Goal: Information Seeking & Learning: Learn about a topic

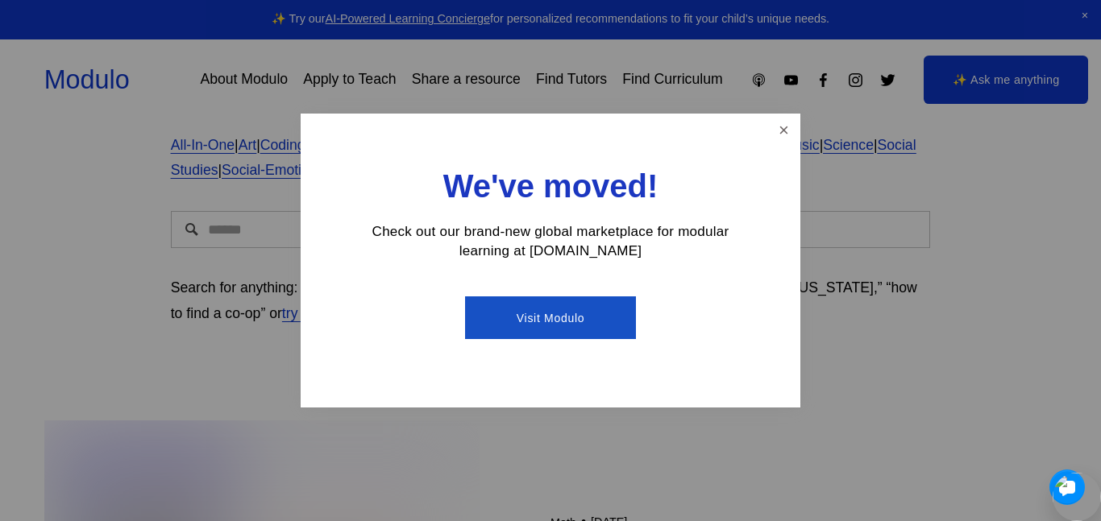
scroll to position [162, 0]
click at [780, 129] on link "Close" at bounding box center [784, 130] width 28 height 28
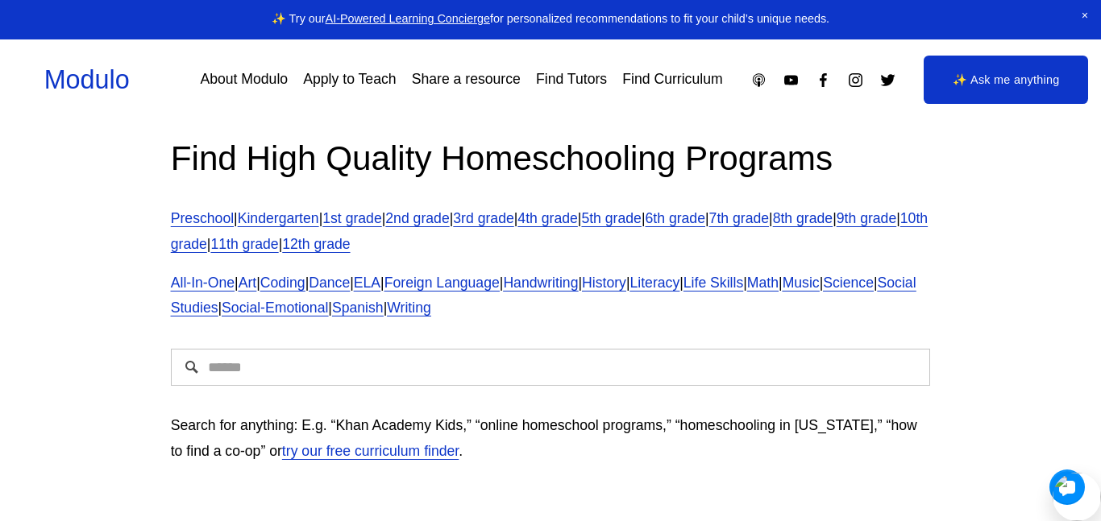
scroll to position [0, 0]
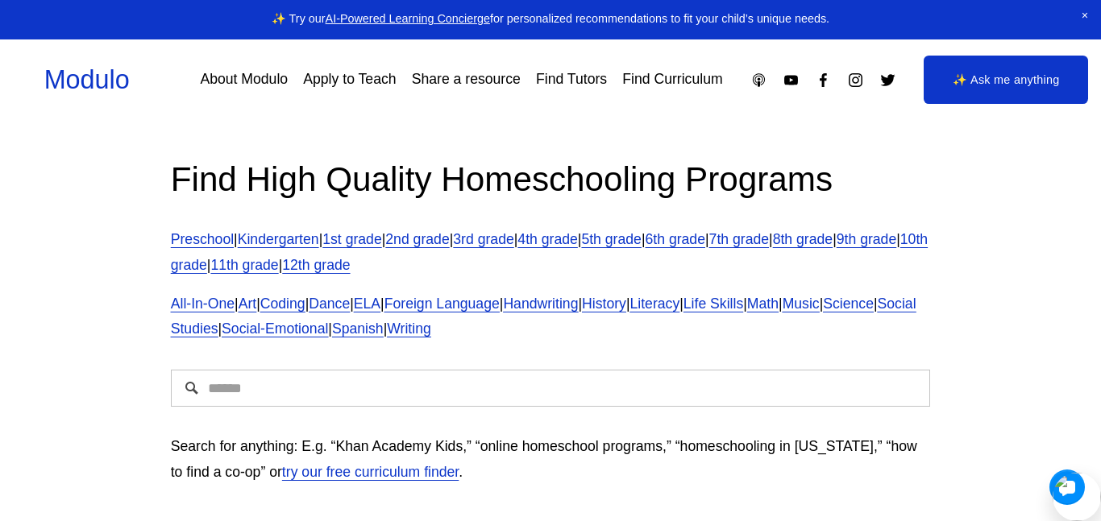
click at [294, 373] on input "Search" at bounding box center [551, 388] width 760 height 37
type input "**********"
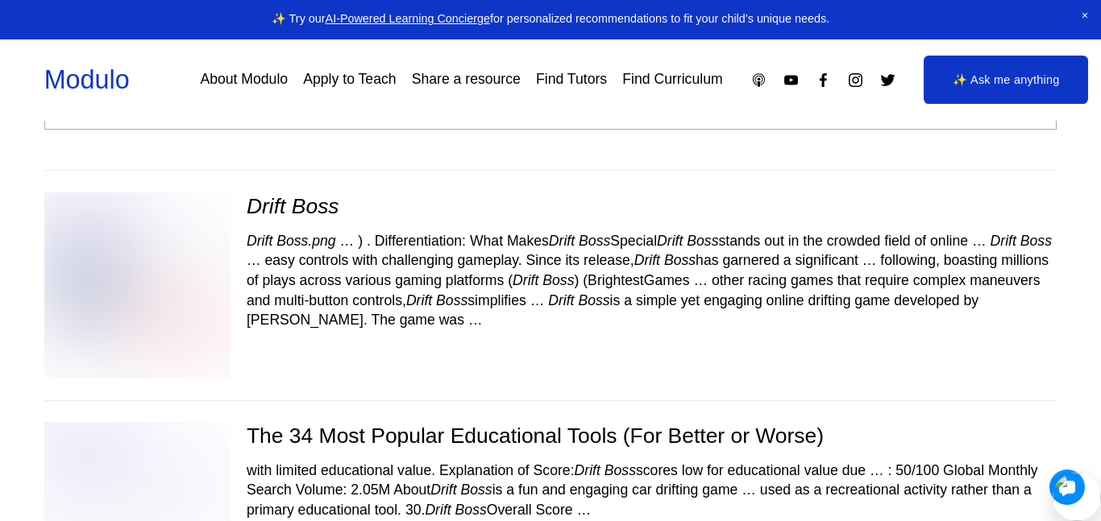
scroll to position [85, 0]
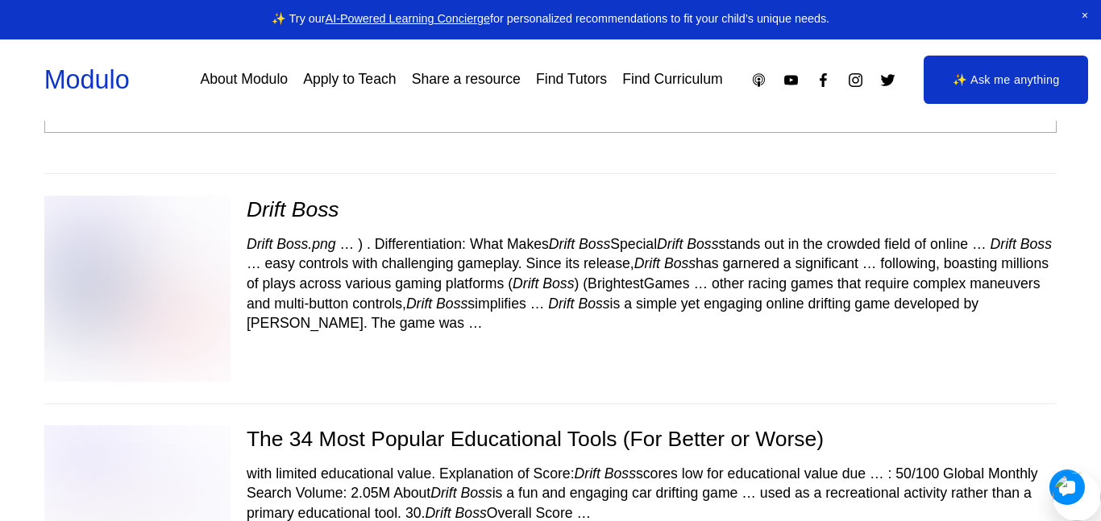
click at [310, 204] on em "Boss" at bounding box center [316, 209] width 48 height 24
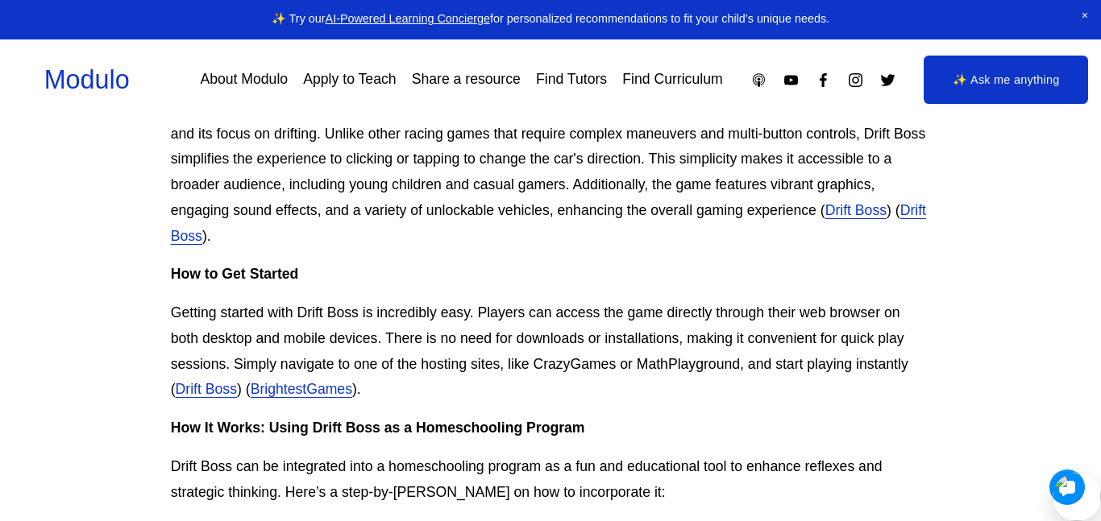
scroll to position [850, 0]
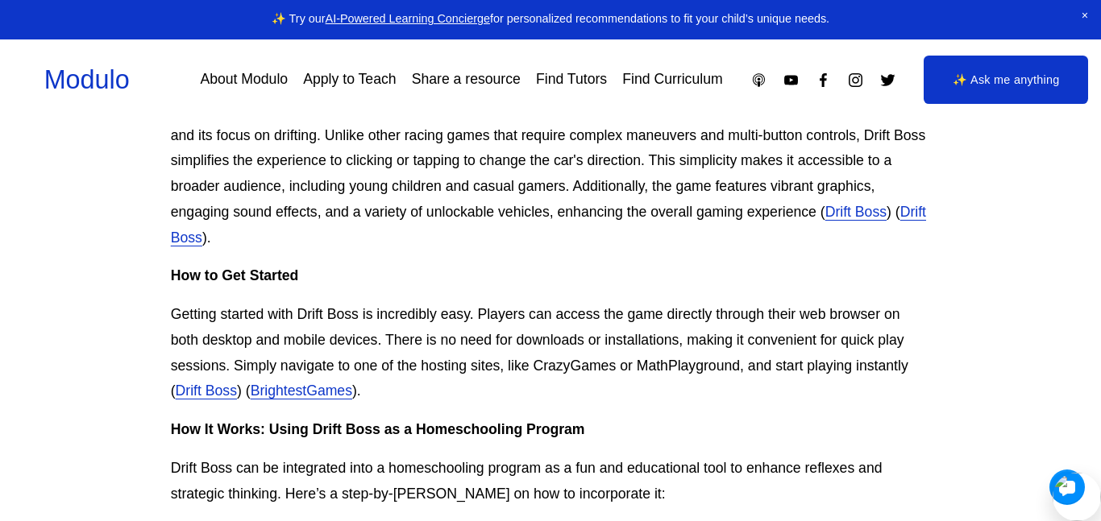
click at [226, 236] on link "Drift Boss" at bounding box center [548, 225] width 755 height 42
